Goal: Task Accomplishment & Management: Use online tool/utility

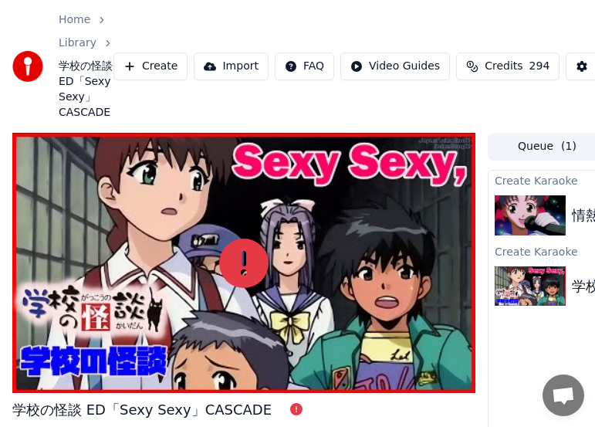
scroll to position [119, 0]
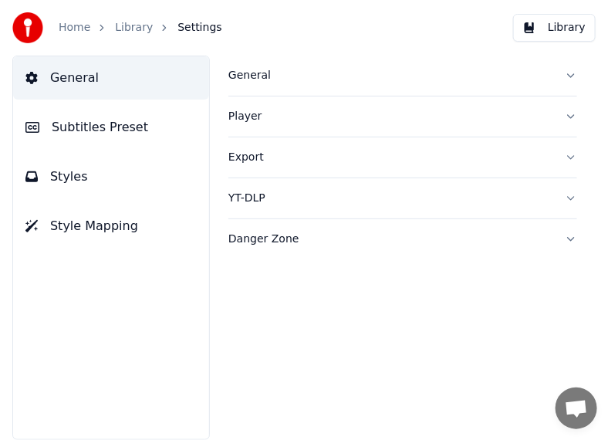
click at [151, 113] on button "Subtitles Preset" at bounding box center [111, 127] width 196 height 43
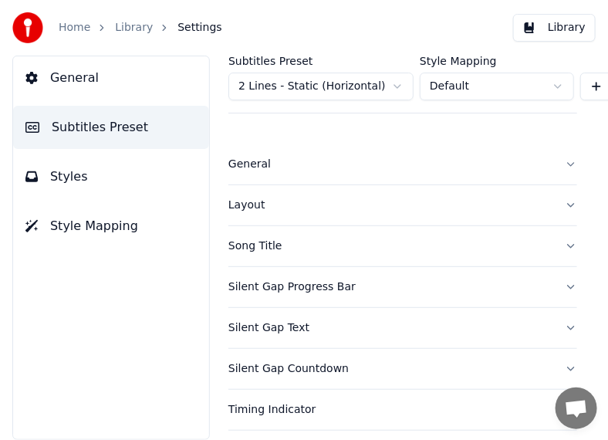
click at [114, 172] on button "Styles" at bounding box center [111, 176] width 196 height 43
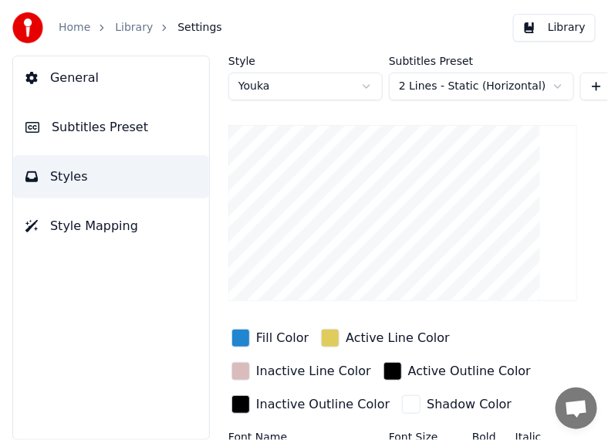
click at [127, 237] on button "Style Mapping" at bounding box center [111, 226] width 196 height 43
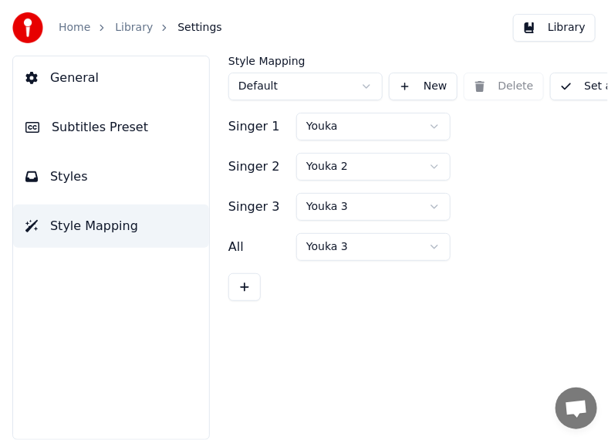
click at [97, 62] on button "General" at bounding box center [111, 77] width 196 height 43
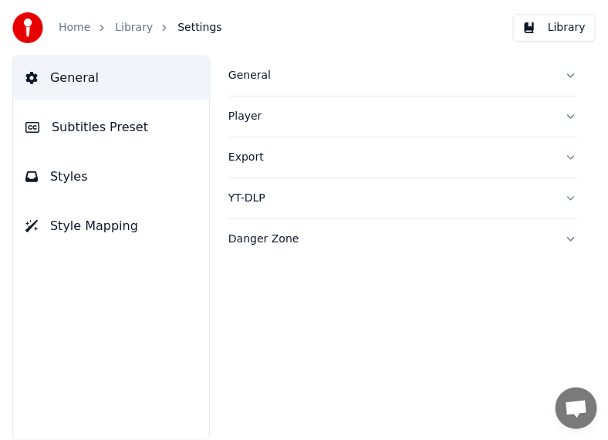
click at [90, 29] on div "Home" at bounding box center [83, 27] width 49 height 15
click at [86, 28] on link "Home" at bounding box center [75, 27] width 32 height 15
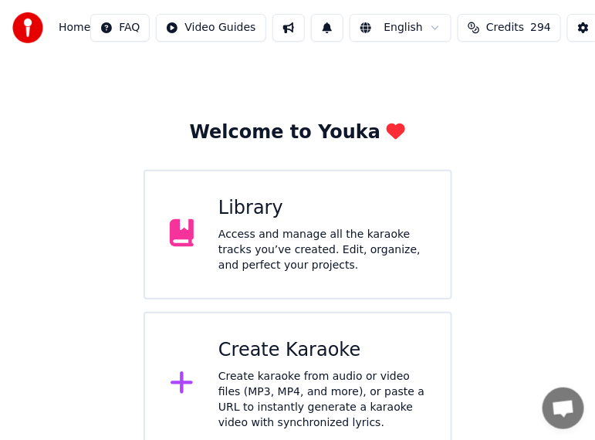
scroll to position [43, 0]
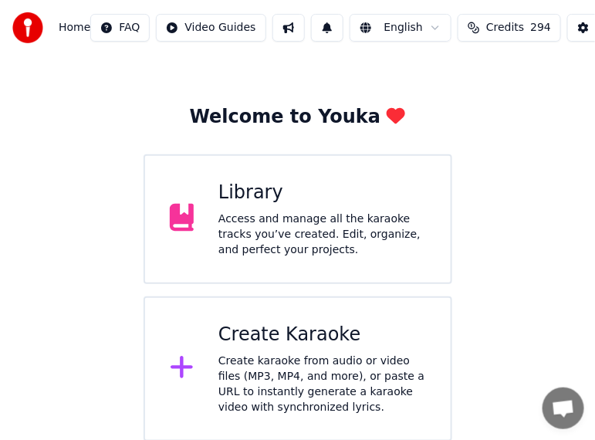
click at [306, 332] on div "Create Karaoke" at bounding box center [322, 335] width 208 height 25
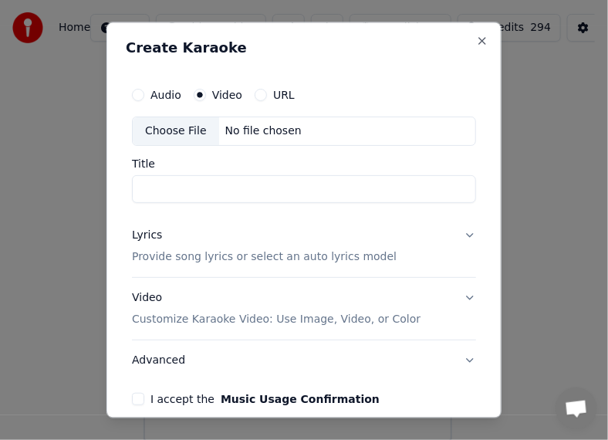
click at [262, 94] on button "URL" at bounding box center [261, 96] width 12 height 12
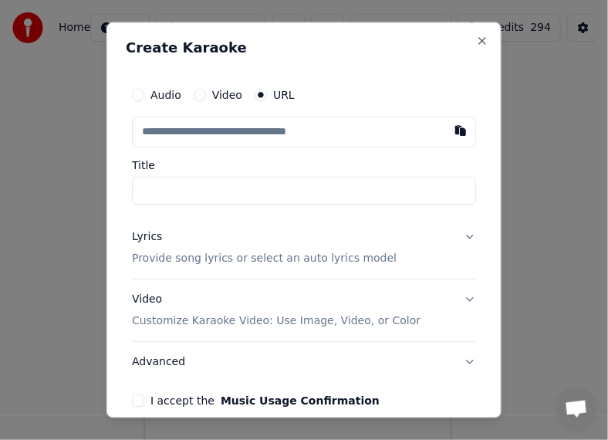
drag, startPoint x: 167, startPoint y: 373, endPoint x: 197, endPoint y: -310, distance: 683.1
click at [197, 0] on html "Home FAQ Video Guides English Credits 294 Settings Welcome to Youka Library Acc…" at bounding box center [304, 199] width 608 height 485
click at [476, 38] on button "Close" at bounding box center [482, 42] width 12 height 12
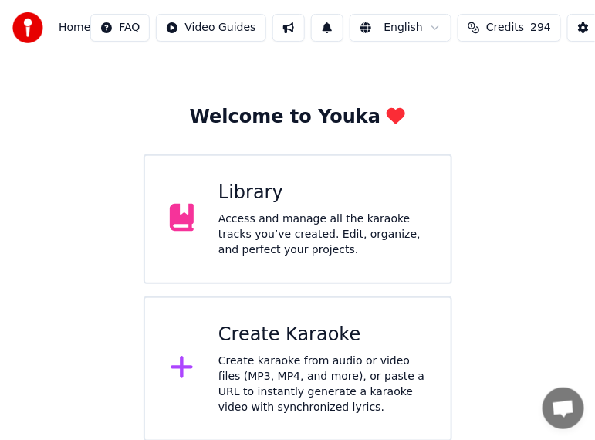
click at [273, 22] on button at bounding box center [289, 28] width 32 height 28
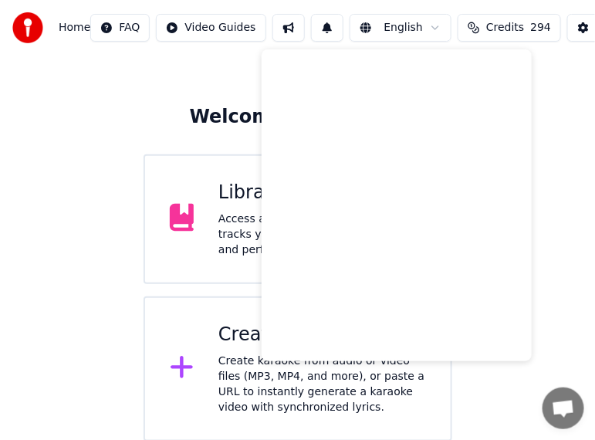
click at [188, 108] on div "Welcome to Youka Library Access and manage all the karaoke tracks you’ve create…" at bounding box center [297, 273] width 238 height 337
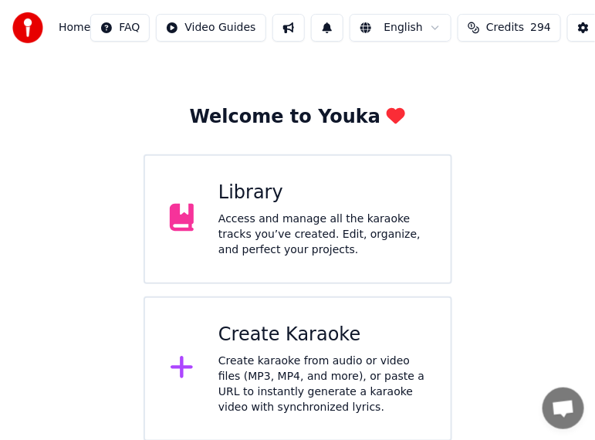
click at [188, 108] on div "Welcome to Youka Library Access and manage all the karaoke tracks you’ve create…" at bounding box center [297, 273] width 238 height 337
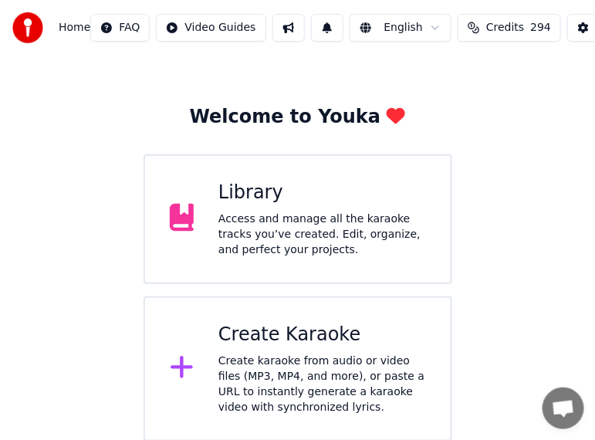
click at [188, 108] on div "Welcome to Youka Library Access and manage all the karaoke tracks you’ve create…" at bounding box center [297, 273] width 238 height 337
click at [188, 109] on div "Welcome to Youka Library Access and manage all the karaoke tracks you’ve create…" at bounding box center [297, 273] width 238 height 337
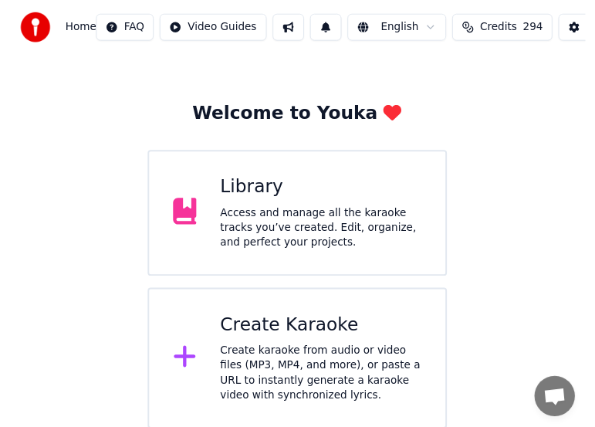
scroll to position [0, 0]
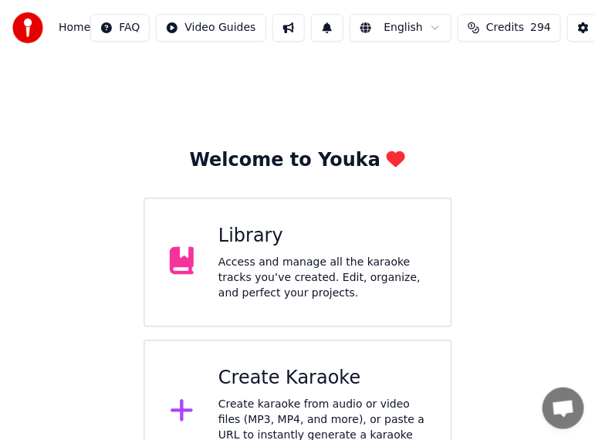
click at [0, 0] on html "Home FAQ Video Guides English Credits 294 Settings Welcome to Youka Library Acc…" at bounding box center [297, 242] width 595 height 485
click at [211, 214] on div "Library Access and manage all the karaoke tracks you’ve created. Edit, organize…" at bounding box center [298, 263] width 309 height 130
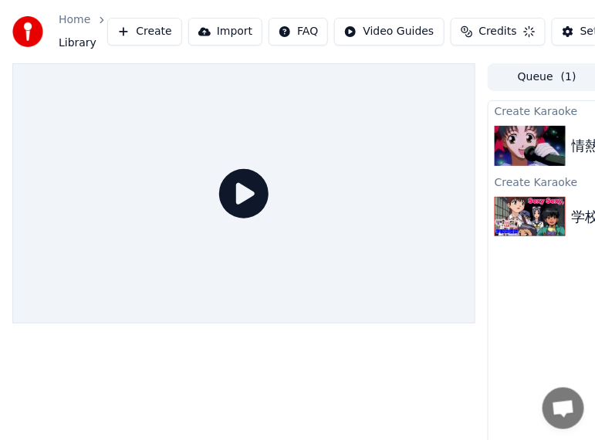
click at [212, 213] on div at bounding box center [243, 193] width 463 height 261
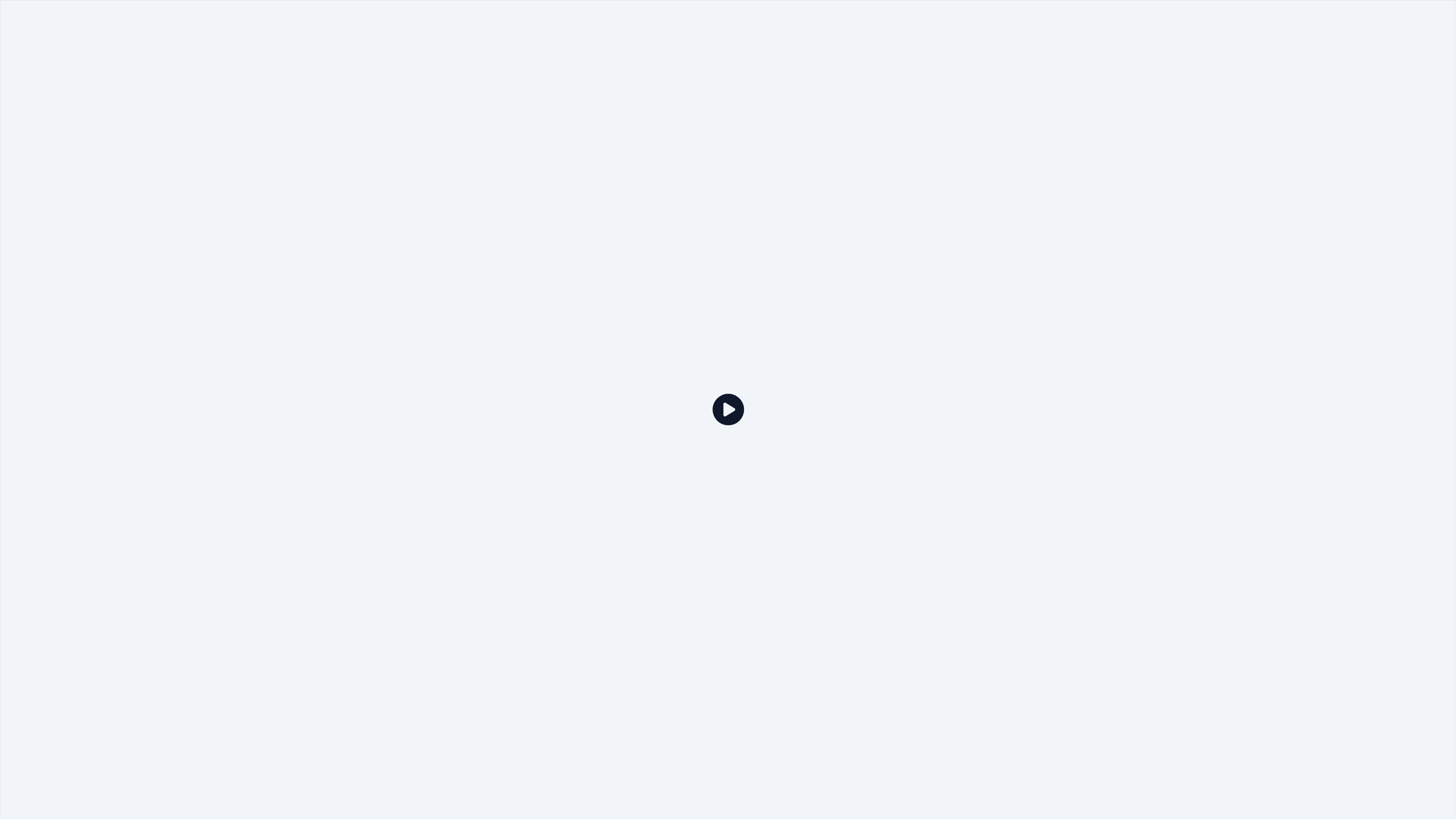
drag, startPoint x: 769, startPoint y: 205, endPoint x: 764, endPoint y: 222, distance: 17.7
click at [379, 206] on div at bounding box center [728, 409] width 1456 height 819
click at [379, 272] on div at bounding box center [728, 409] width 1456 height 819
click at [379, 4] on div at bounding box center [728, 409] width 1456 height 819
click at [379, 36] on div at bounding box center [728, 409] width 1456 height 819
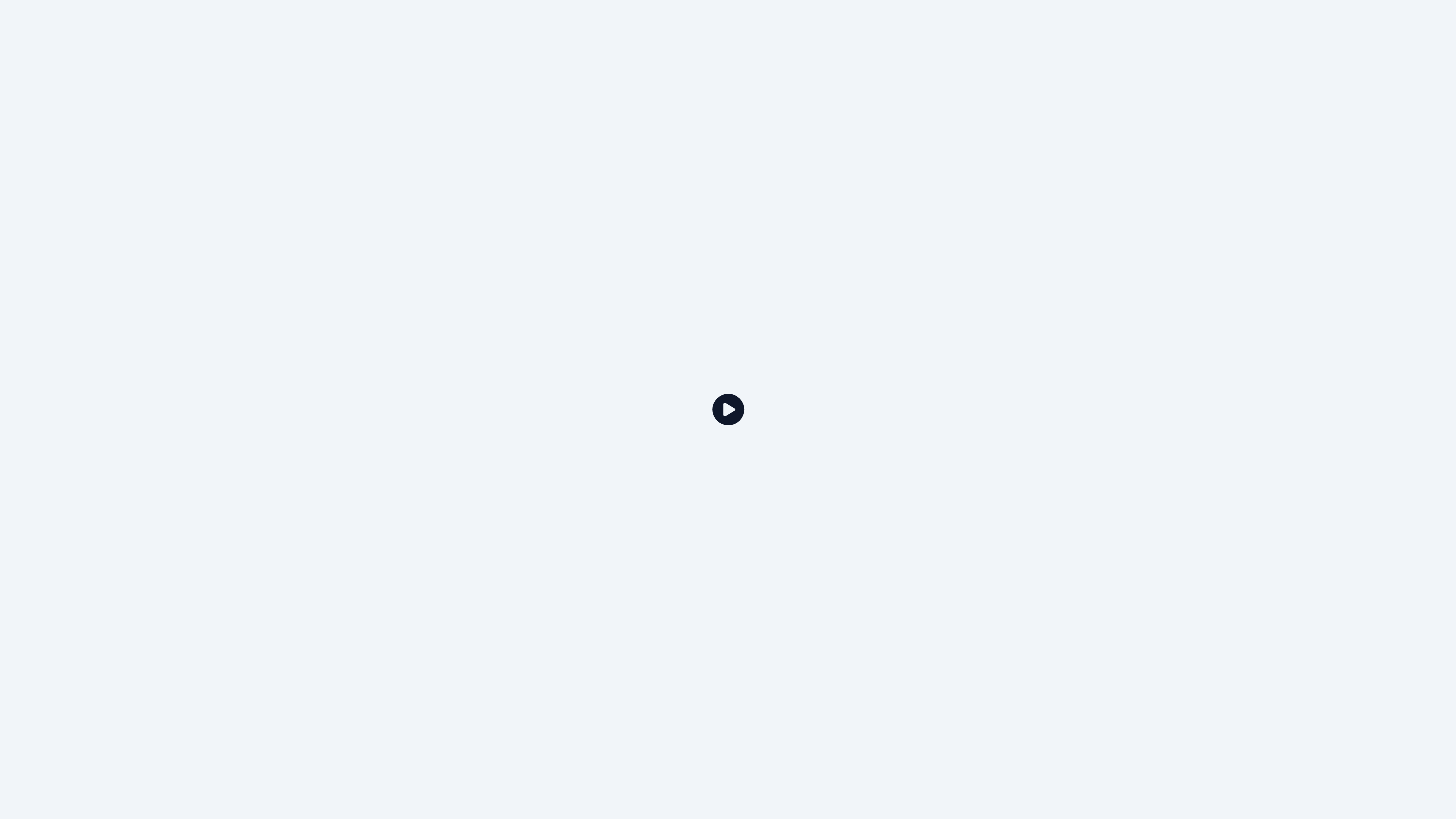
click at [379, 36] on div at bounding box center [728, 409] width 1456 height 819
